Goal: Ask a question

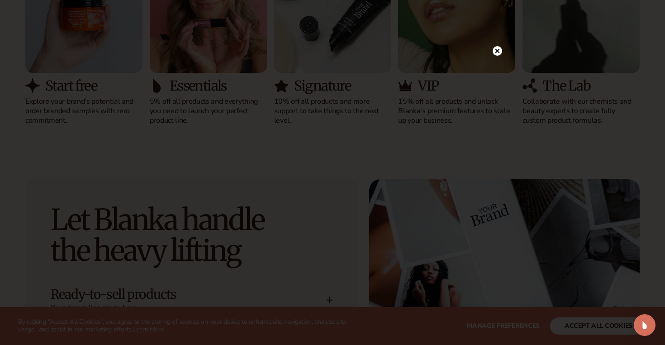
scroll to position [977, 0]
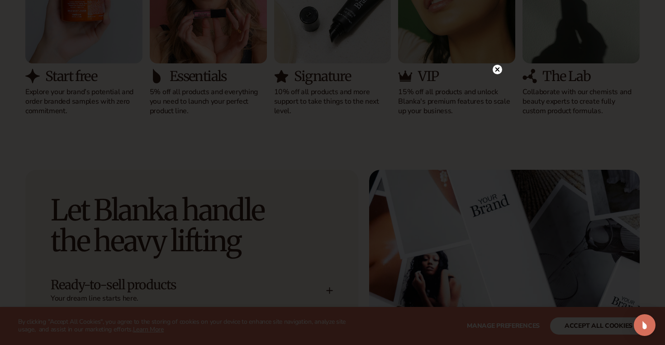
click at [497, 69] on icon at bounding box center [497, 69] width 5 height 5
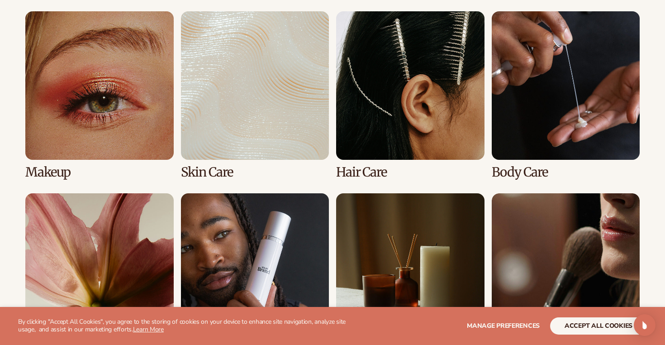
scroll to position [1760, 0]
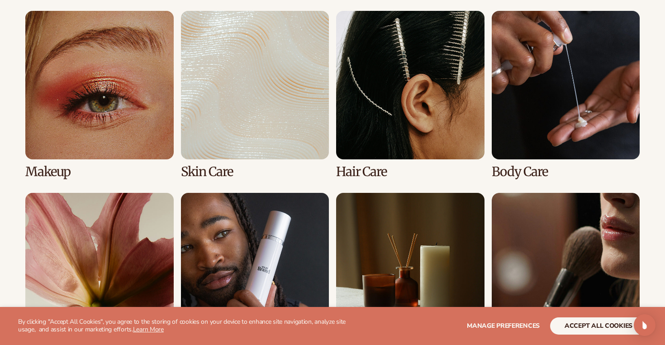
click at [266, 84] on link "2 / 8" at bounding box center [255, 94] width 148 height 167
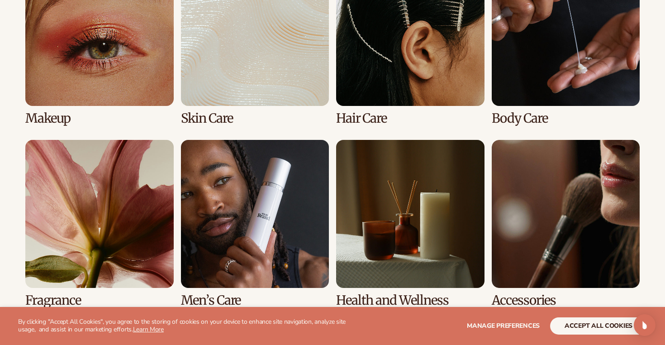
scroll to position [730, 0]
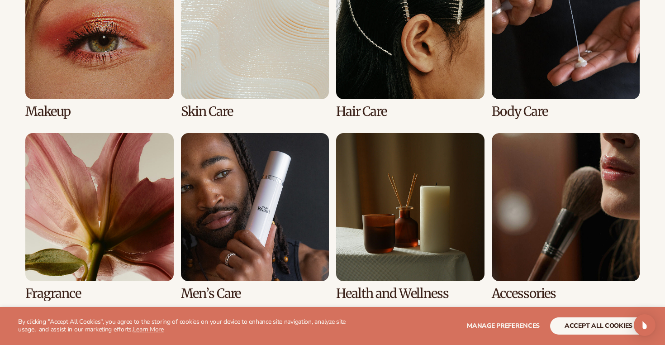
click at [247, 77] on link "2 / 8" at bounding box center [255, 34] width 148 height 167
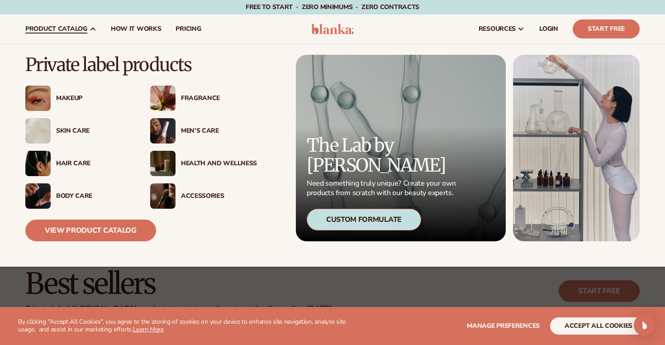
click at [84, 132] on div "Skin Care" at bounding box center [94, 131] width 76 height 8
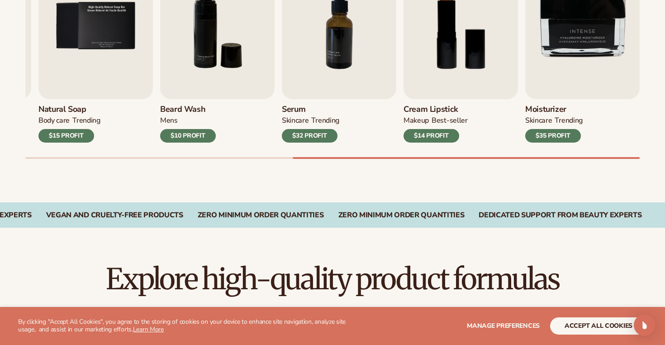
scroll to position [376, 0]
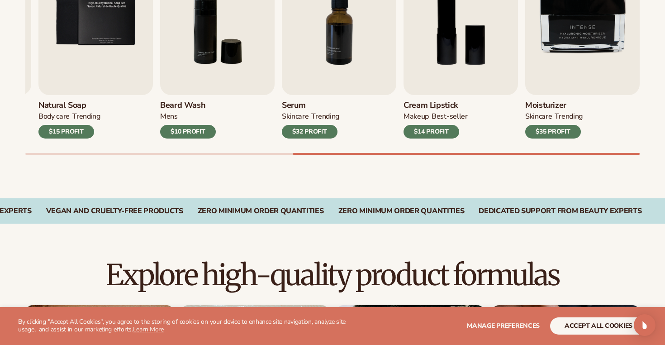
click at [593, 324] on button "accept all cookies" at bounding box center [598, 325] width 97 height 17
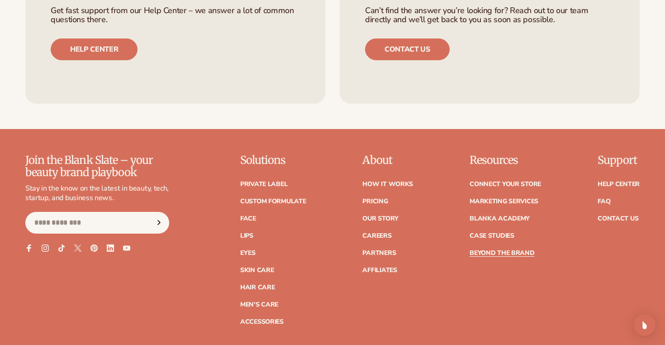
scroll to position [1515, 0]
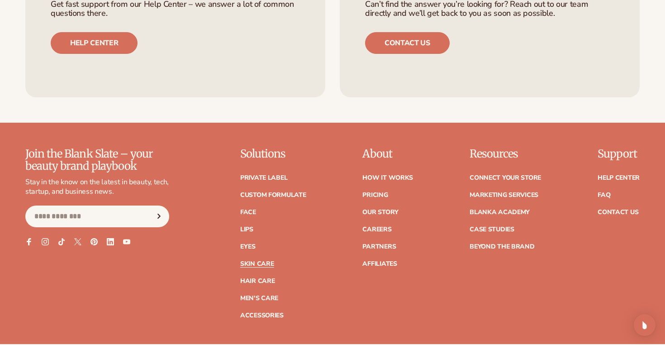
click at [256, 261] on link "Skin Care" at bounding box center [256, 264] width 33 height 6
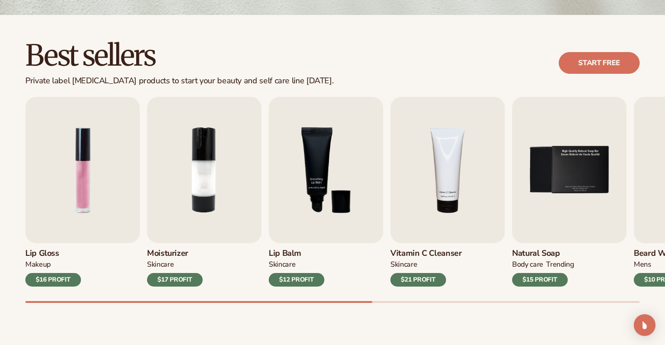
scroll to position [228, 0]
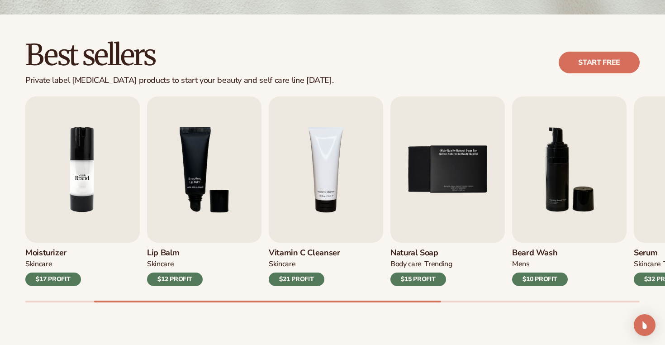
click at [92, 178] on img "2 / 9" at bounding box center [82, 169] width 114 height 146
click at [76, 181] on img "2 / 9" at bounding box center [82, 169] width 114 height 146
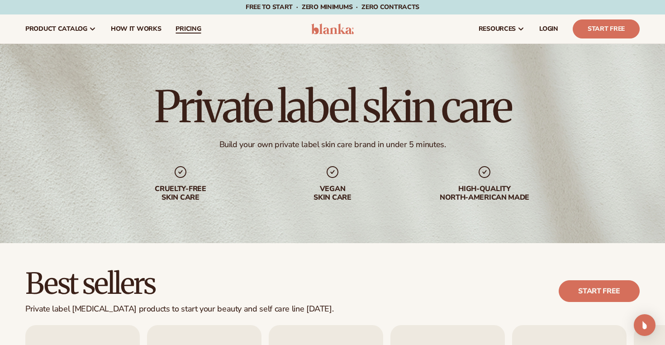
scroll to position [0, 0]
click at [152, 29] on span "How It Works" at bounding box center [136, 28] width 51 height 7
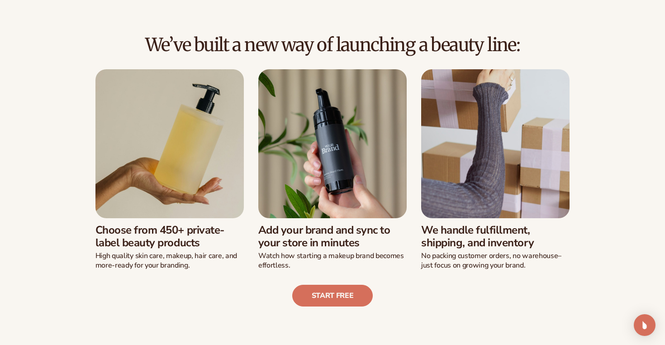
scroll to position [194, 0]
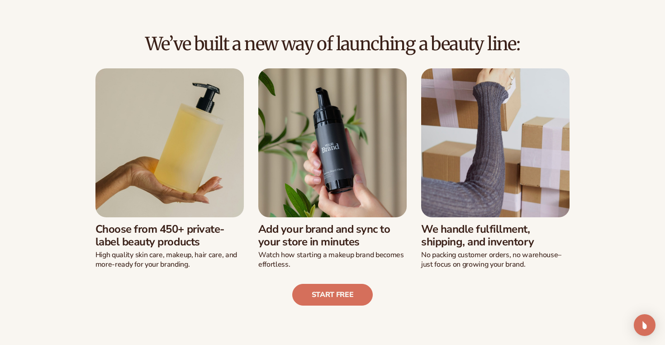
click at [191, 153] on img at bounding box center [169, 142] width 148 height 148
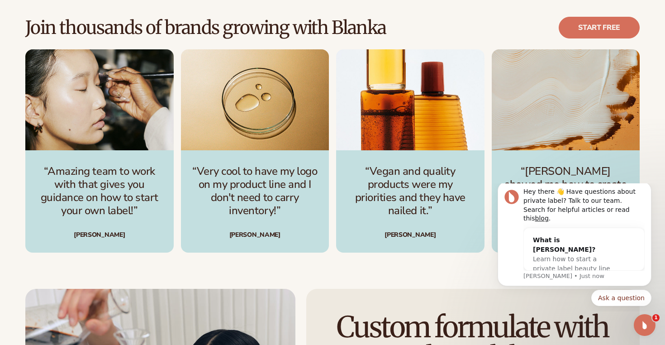
scroll to position [1246, 0]
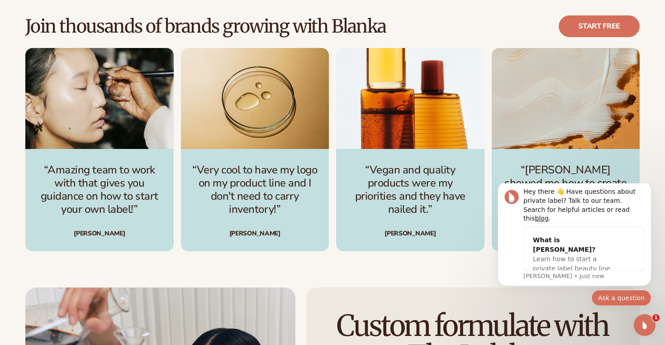
click at [616, 295] on button "Ask a question" at bounding box center [621, 298] width 60 height 16
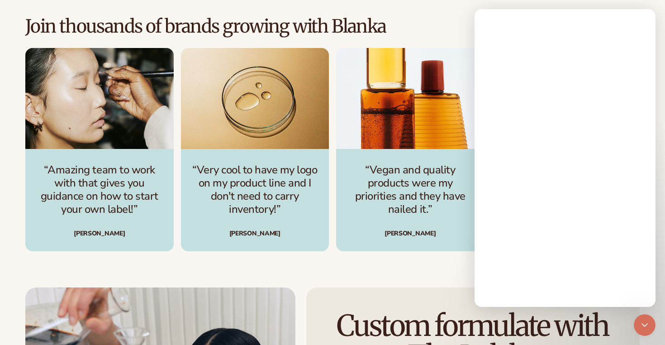
scroll to position [0, 0]
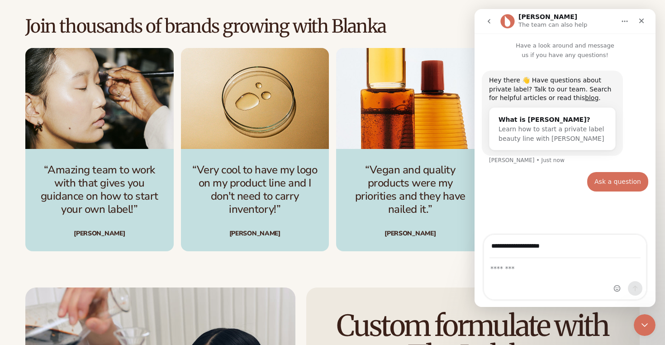
type input "**********"
click at [515, 262] on textarea "Message…" at bounding box center [565, 265] width 162 height 15
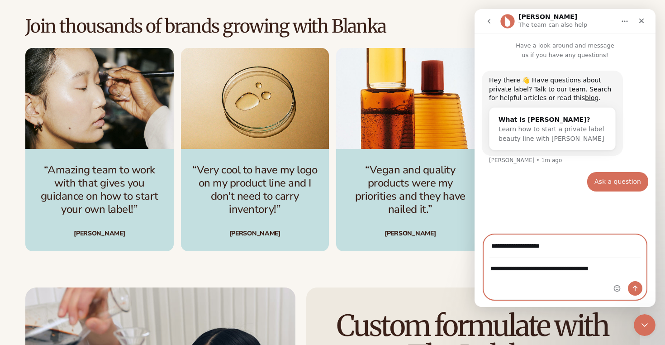
type textarea "**********"
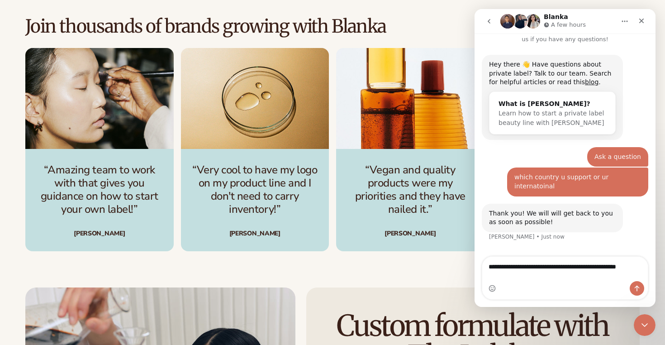
scroll to position [25, 0]
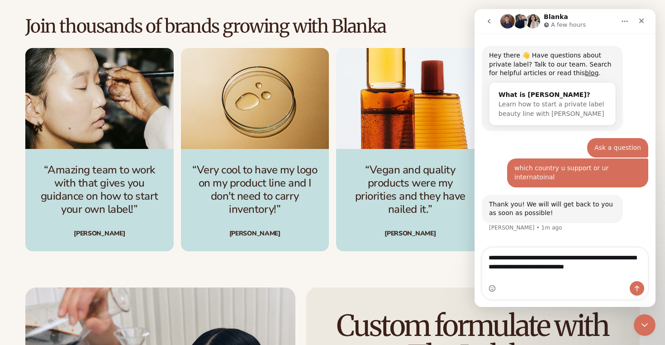
type textarea "**********"
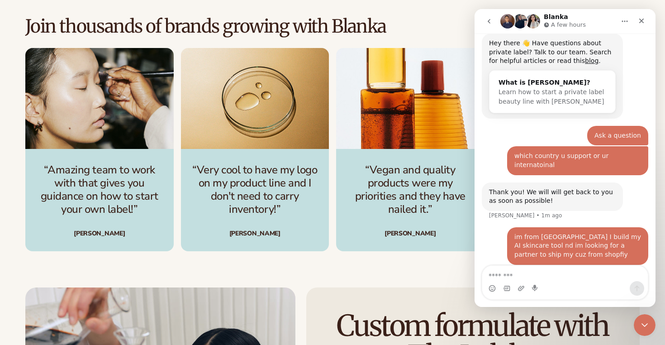
scroll to position [60, 0]
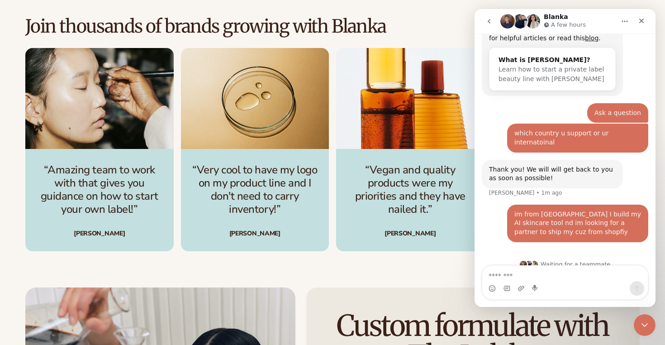
click at [488, 19] on icon "go back" at bounding box center [488, 21] width 7 height 7
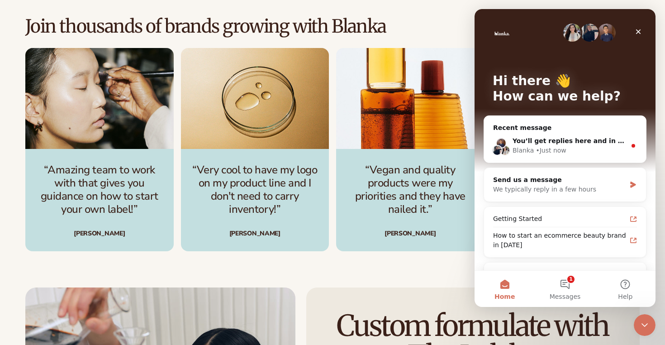
scroll to position [0, 0]
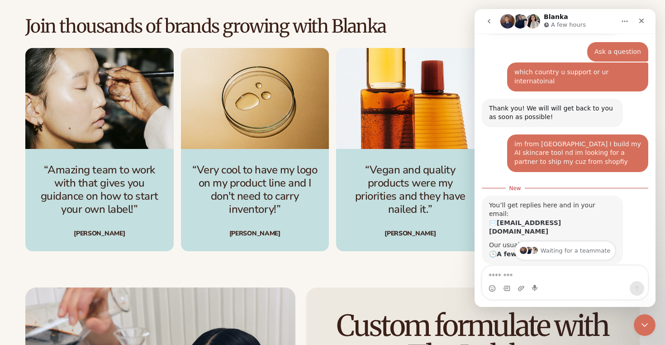
scroll to position [132, 0]
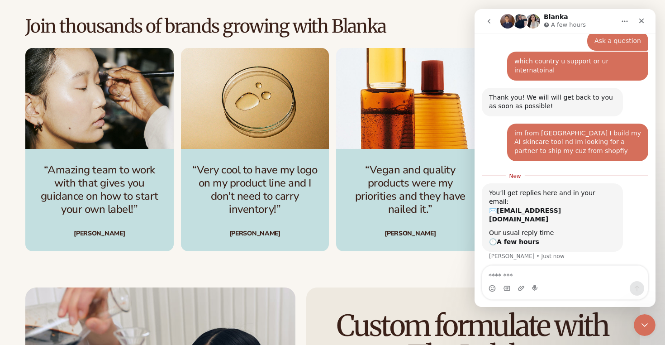
click at [456, 133] on img "3 / 4" at bounding box center [410, 98] width 148 height 101
click at [491, 16] on button "go back" at bounding box center [489, 21] width 17 height 17
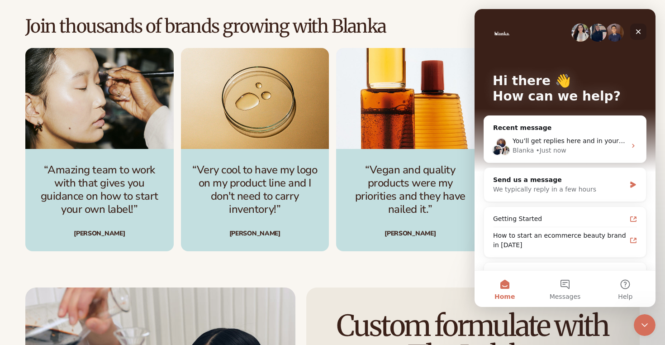
click at [640, 29] on icon "Close" at bounding box center [638, 31] width 7 height 7
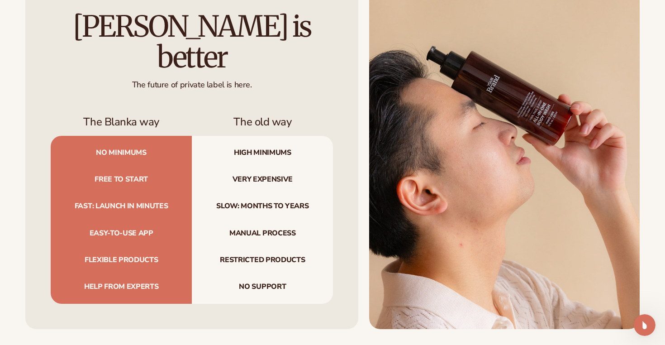
scroll to position [1246, 0]
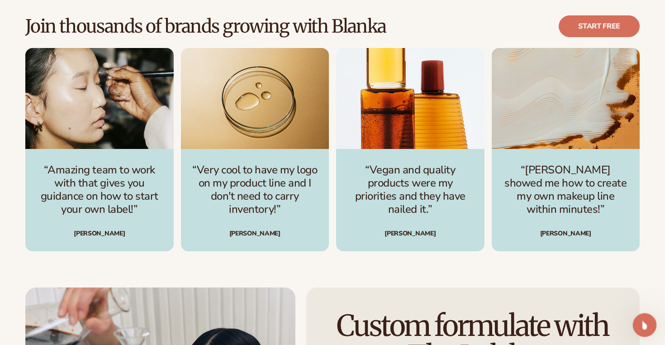
click at [648, 320] on icon "Open Intercom Messenger" at bounding box center [643, 323] width 15 height 15
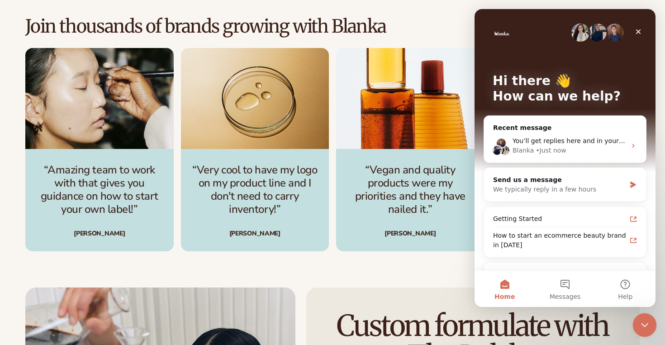
click at [649, 320] on div "Close Intercom Messenger" at bounding box center [644, 324] width 22 height 22
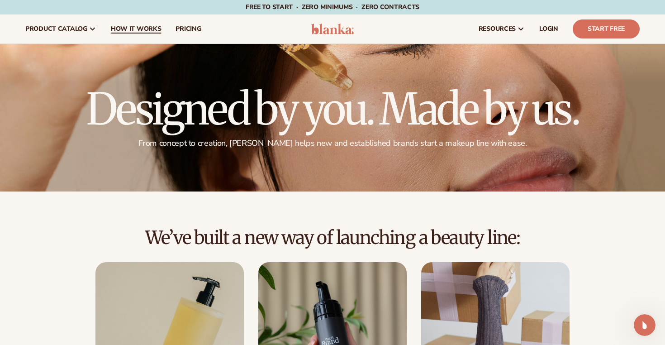
click at [138, 29] on span "How It Works" at bounding box center [136, 28] width 51 height 7
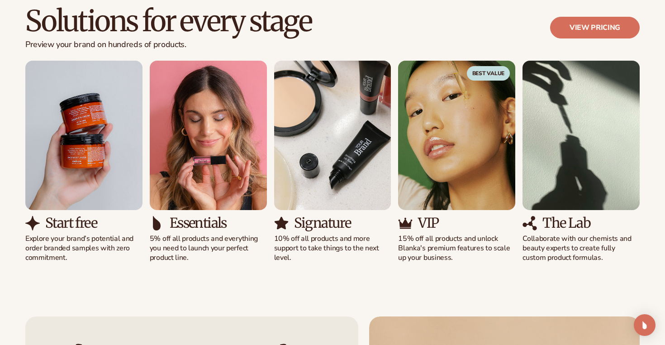
scroll to position [581, 0]
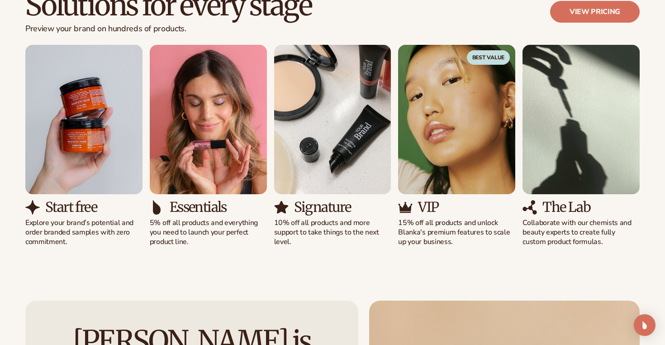
click at [325, 163] on img "3 / 5" at bounding box center [332, 119] width 117 height 149
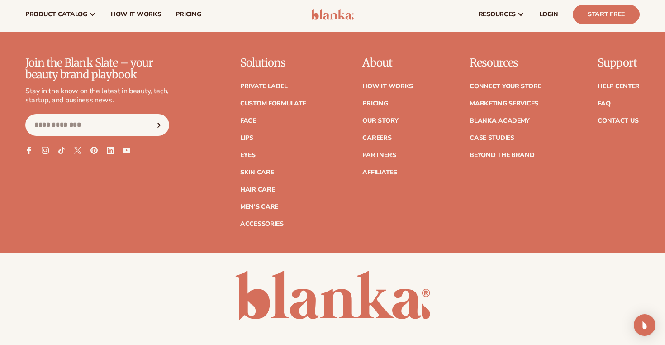
scroll to position [2034, 0]
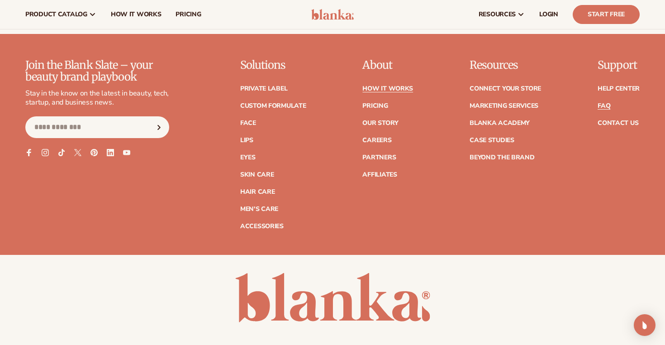
click at [609, 103] on link "FAQ" at bounding box center [604, 106] width 13 height 6
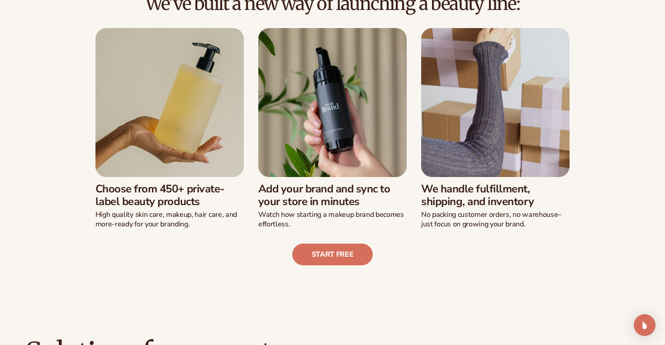
scroll to position [232, 0]
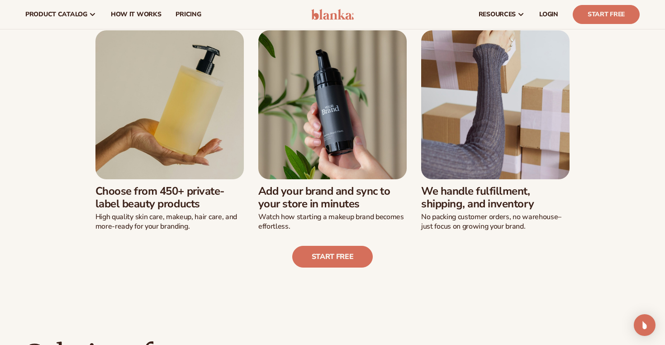
click at [184, 118] on img at bounding box center [169, 104] width 148 height 148
click at [339, 250] on link "Start free" at bounding box center [332, 257] width 81 height 22
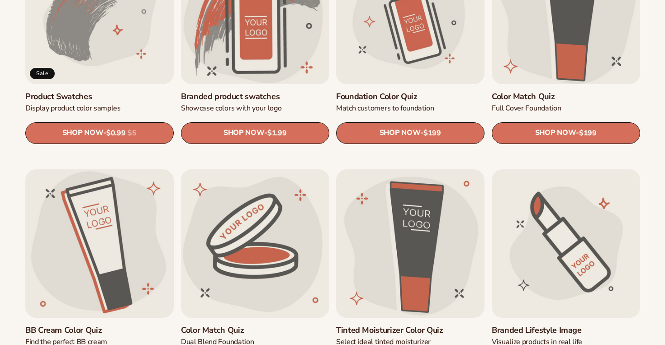
scroll to position [718, 0]
